Goal: Complete application form

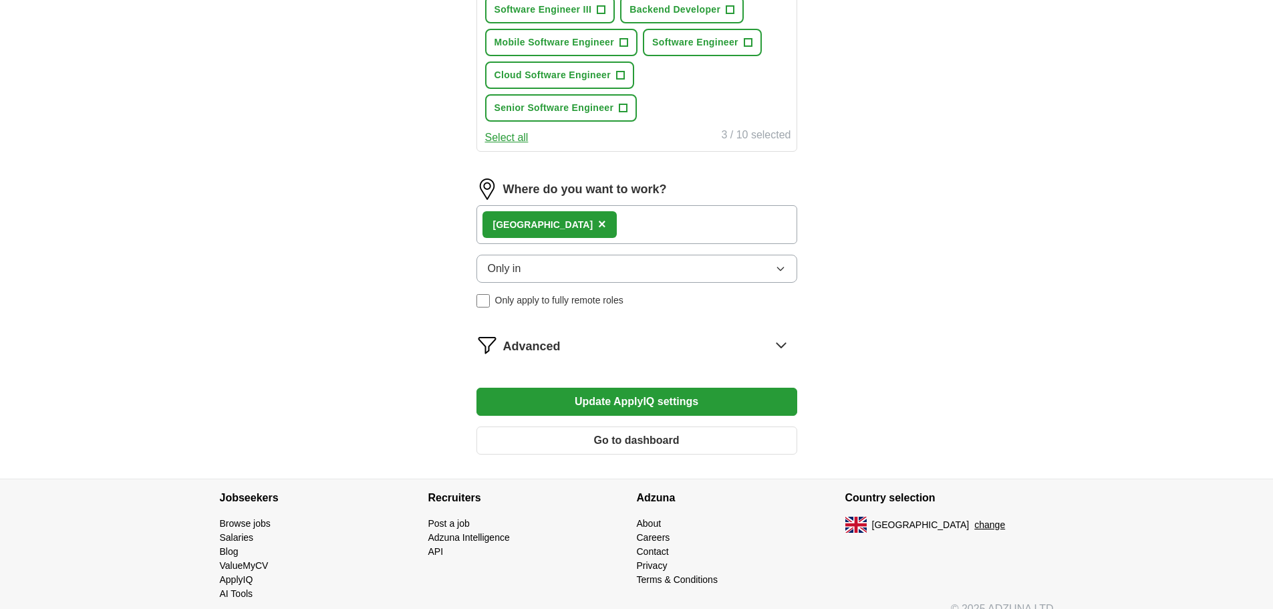
scroll to position [658, 0]
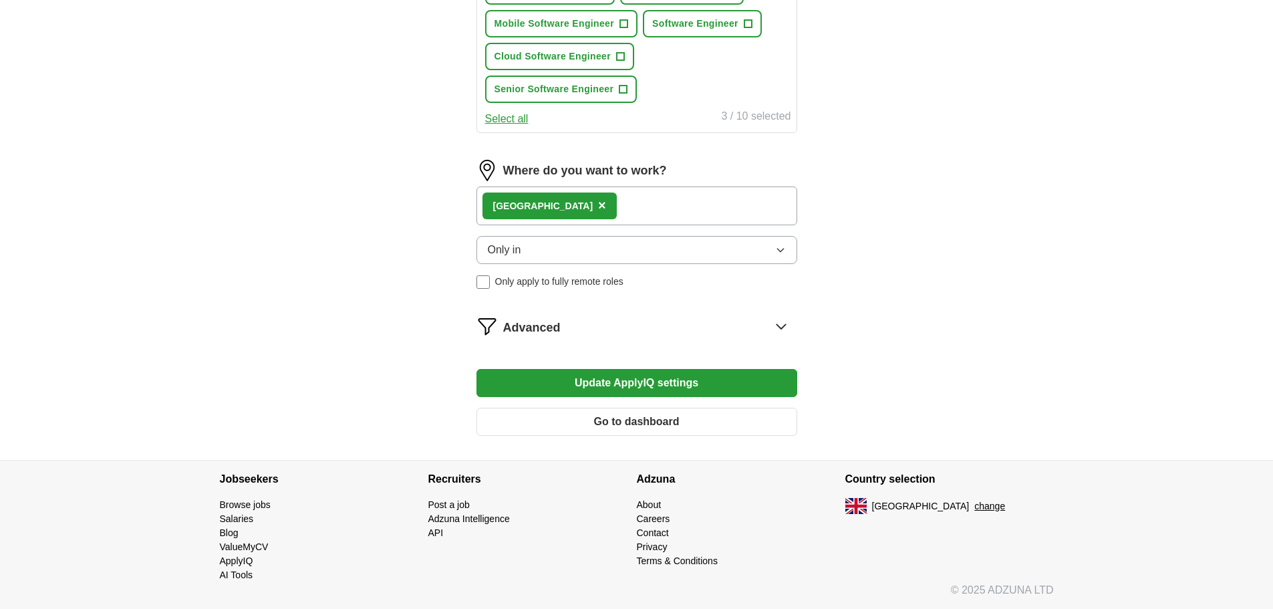
click at [665, 430] on button "Go to dashboard" at bounding box center [636, 422] width 321 height 28
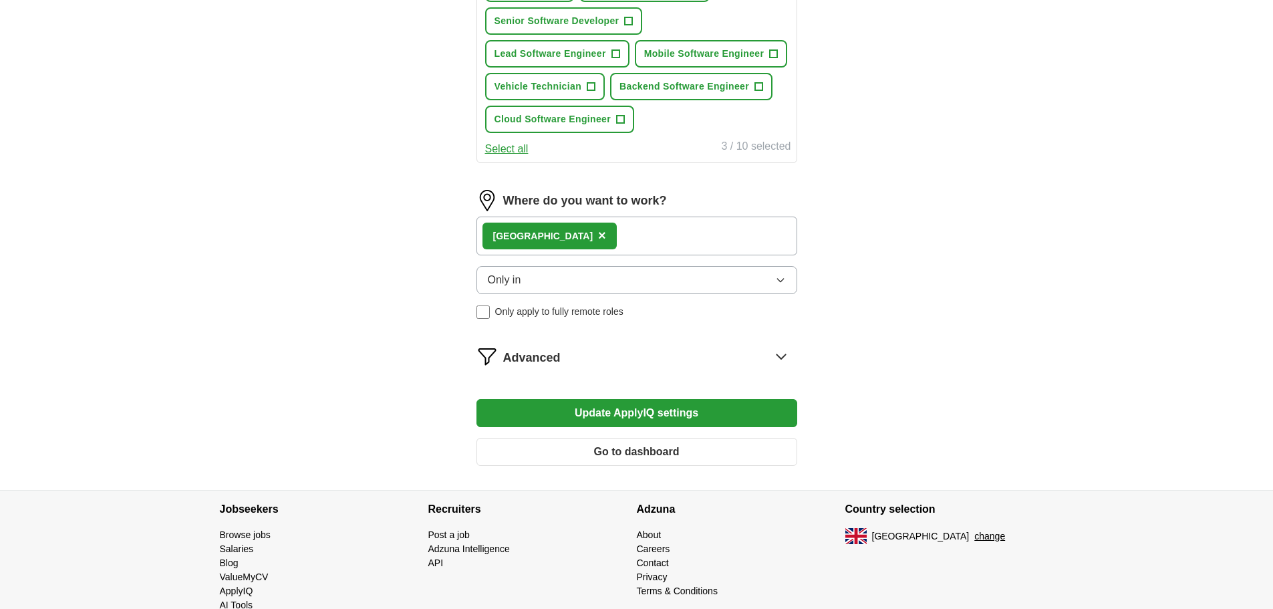
scroll to position [658, 0]
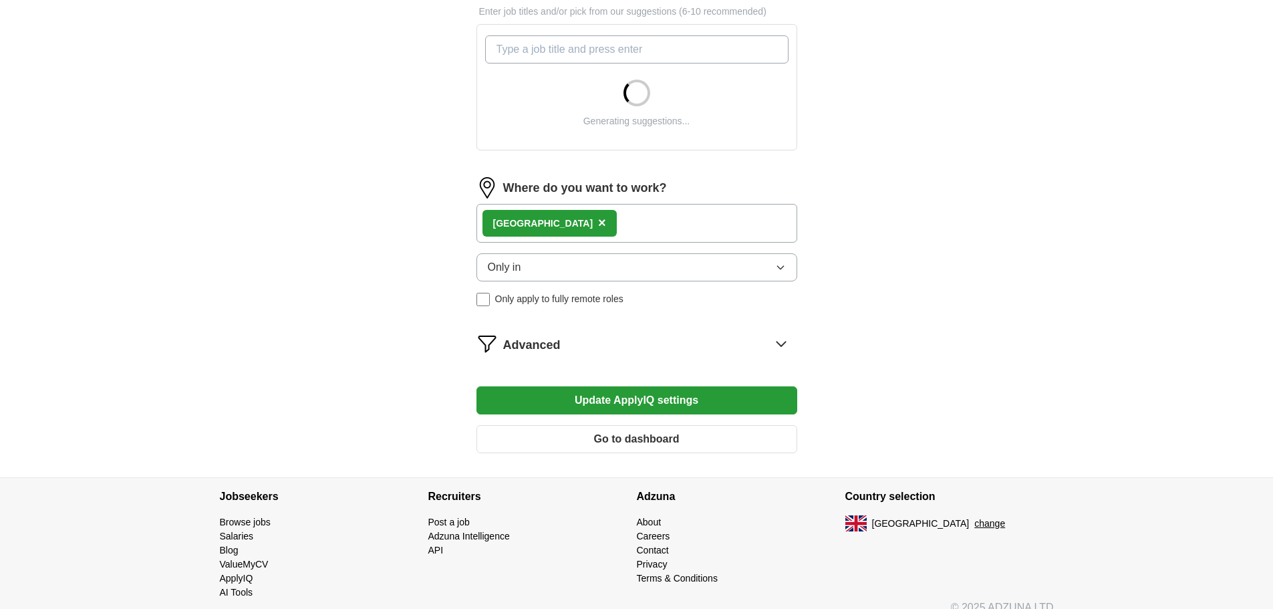
click at [689, 338] on div "Advanced" at bounding box center [650, 343] width 294 height 21
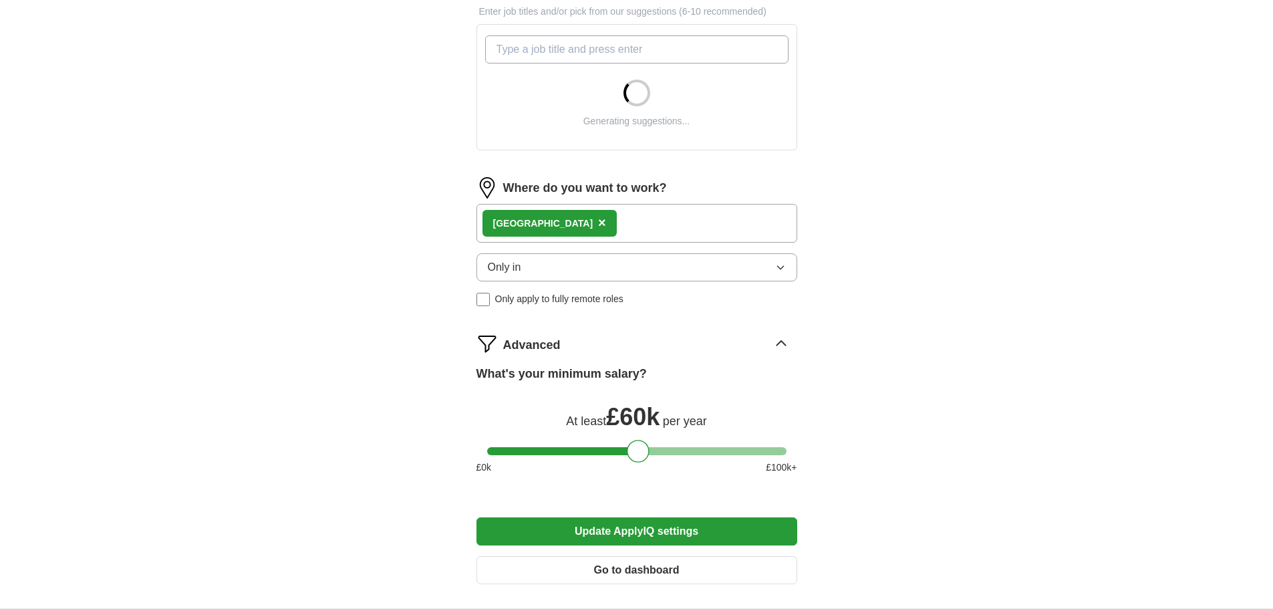
click at [693, 345] on div "Advanced" at bounding box center [650, 343] width 294 height 21
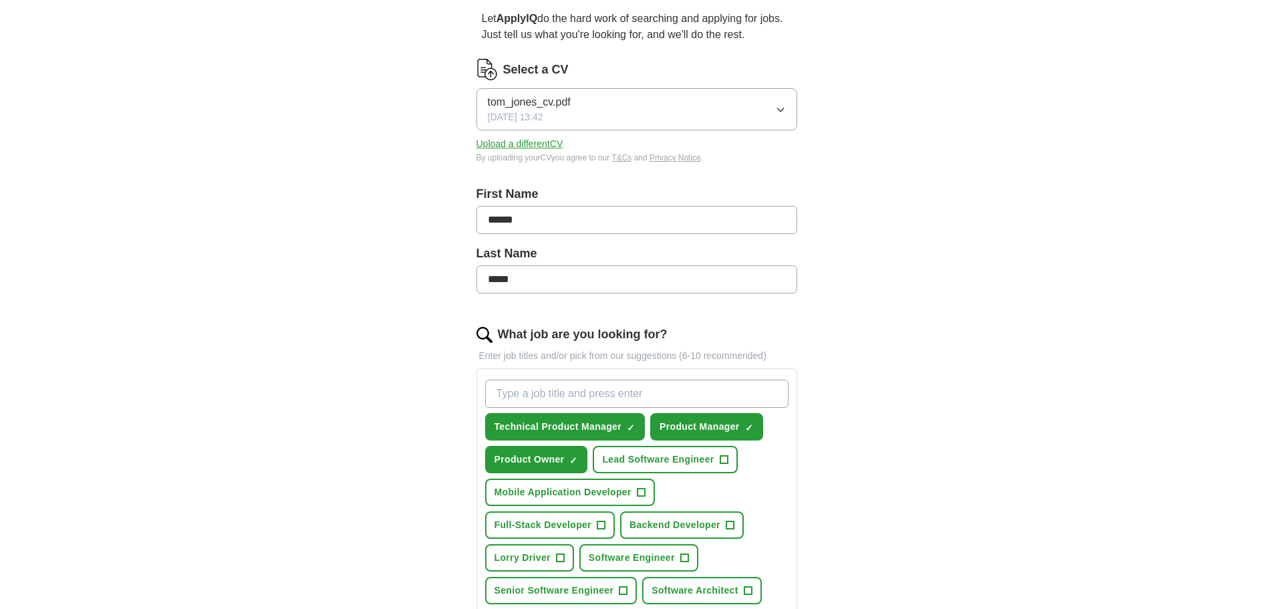
scroll to position [200, 0]
